Goal: Information Seeking & Learning: Learn about a topic

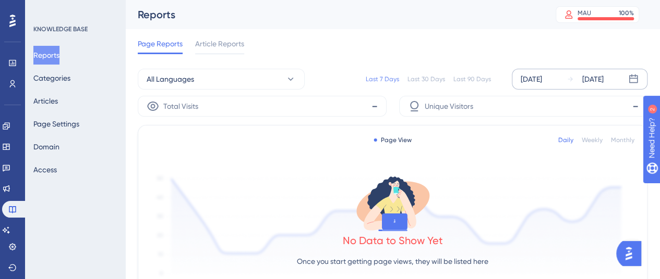
click at [542, 80] on div "[DATE]" at bounding box center [530, 79] width 21 height 13
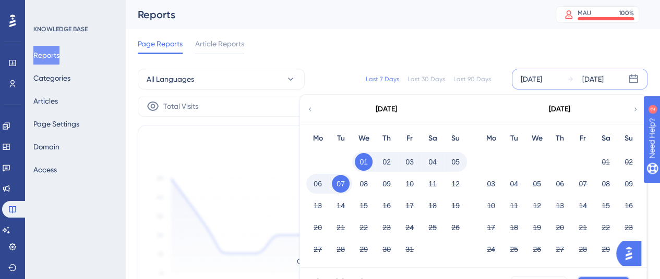
click at [592, 0] on html "Performance Users Engagement Widgets Feedback Product Updates Knowledge Base AI…" at bounding box center [330, 0] width 660 height 0
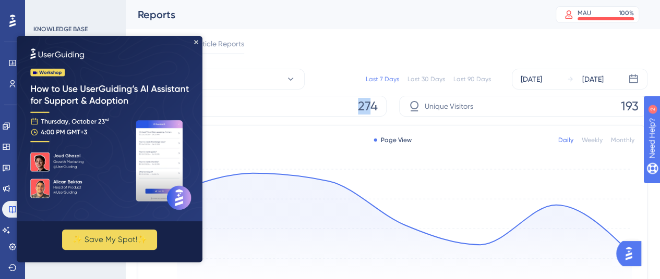
drag, startPoint x: 360, startPoint y: 112, endPoint x: 373, endPoint y: 114, distance: 13.7
click at [373, 114] on span "274" at bounding box center [368, 106] width 20 height 17
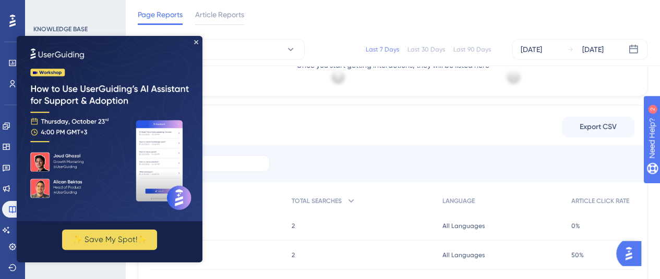
scroll to position [469, 0]
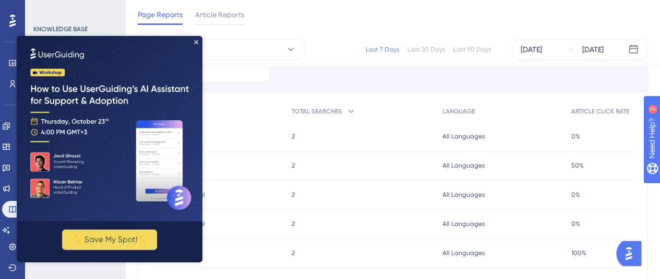
drag, startPoint x: 220, startPoint y: 80, endPoint x: 199, endPoint y: 42, distance: 44.1
click at [199, 42] on img at bounding box center [110, 129] width 186 height 186
click at [224, 13] on span "Article Reports" at bounding box center [219, 14] width 49 height 13
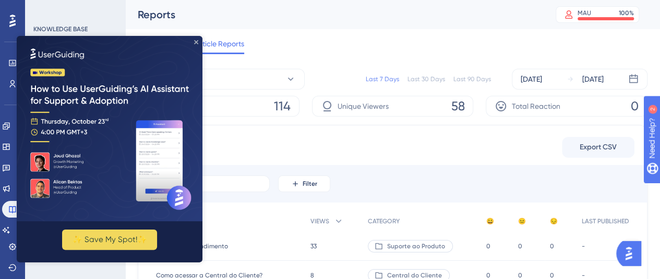
click at [195, 42] on icon "Close Preview" at bounding box center [196, 42] width 4 height 4
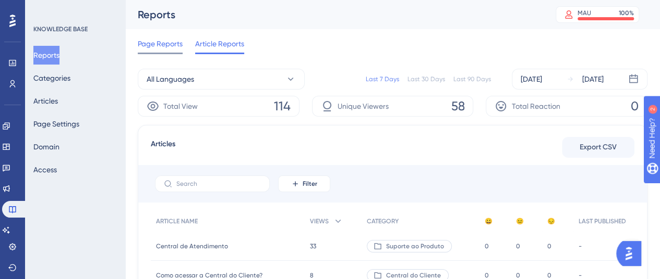
click at [166, 52] on div "Page Reports" at bounding box center [160, 46] width 45 height 17
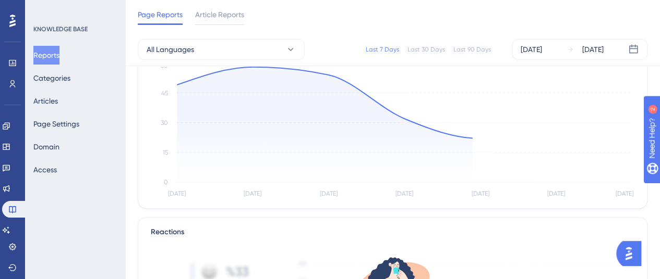
scroll to position [261, 0]
